Goal: Book appointment/travel/reservation

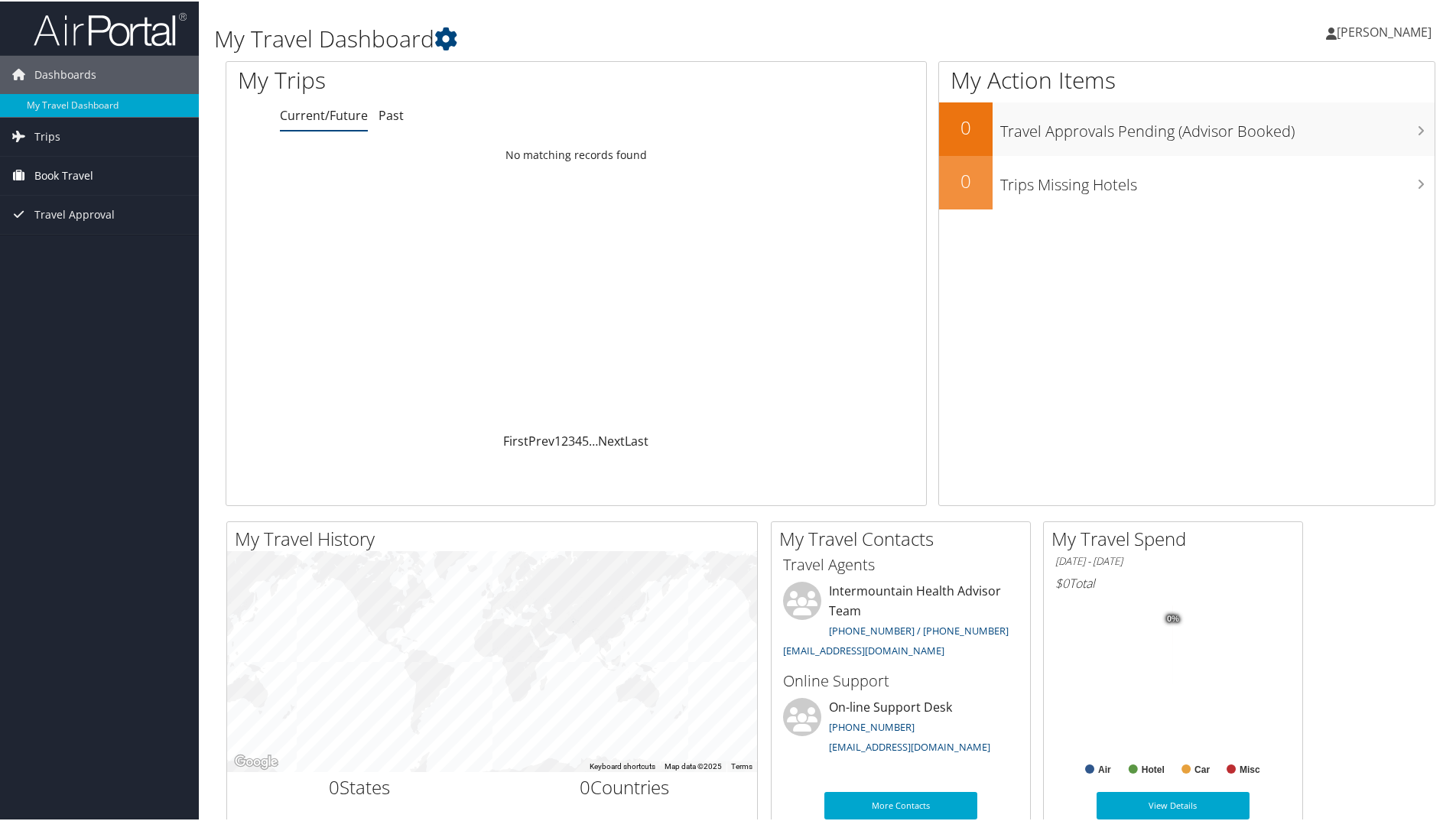
click at [52, 168] on span "Book Travel" at bounding box center [63, 174] width 59 height 38
click at [58, 246] on link "Book/Manage Online Trips" at bounding box center [100, 250] width 199 height 23
